Goal: Task Accomplishment & Management: Use online tool/utility

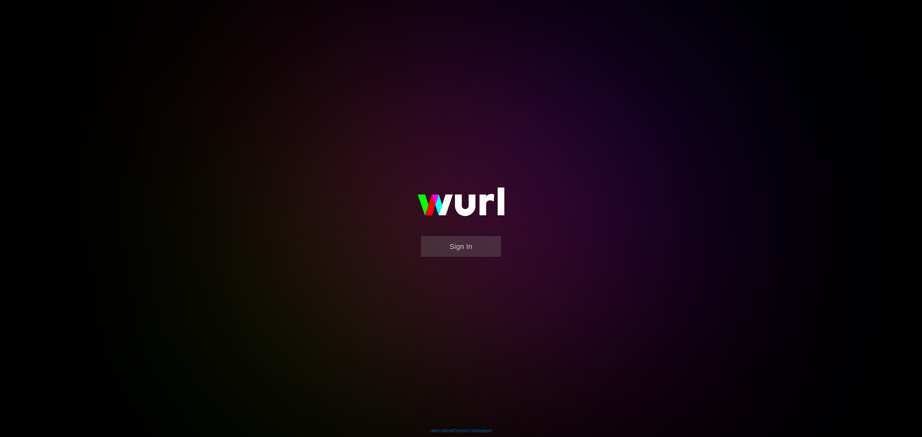
click at [535, 206] on div "Sign In" at bounding box center [461, 218] width 149 height 103
click at [655, 200] on body "Sign In Learn More | Contact Us | Support" at bounding box center [461, 218] width 922 height 437
click at [444, 238] on button "Sign In" at bounding box center [461, 246] width 80 height 21
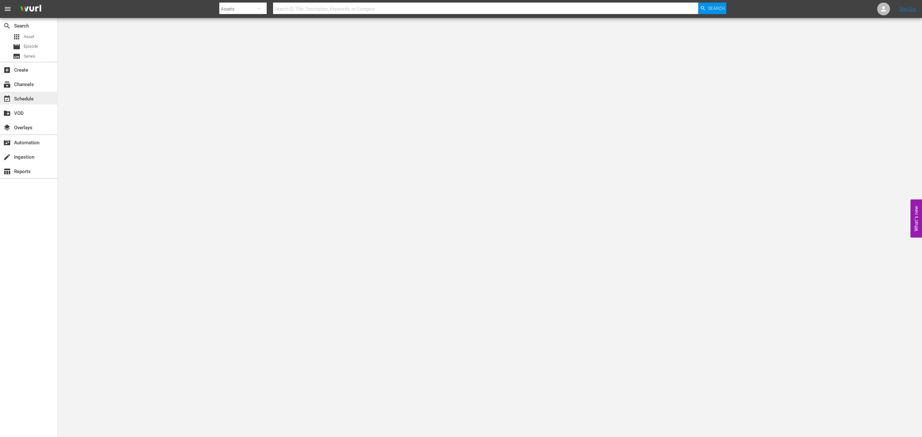
click at [31, 99] on div "event_available Schedule" at bounding box center [18, 98] width 36 height 6
